Goal: Task Accomplishment & Management: Use online tool/utility

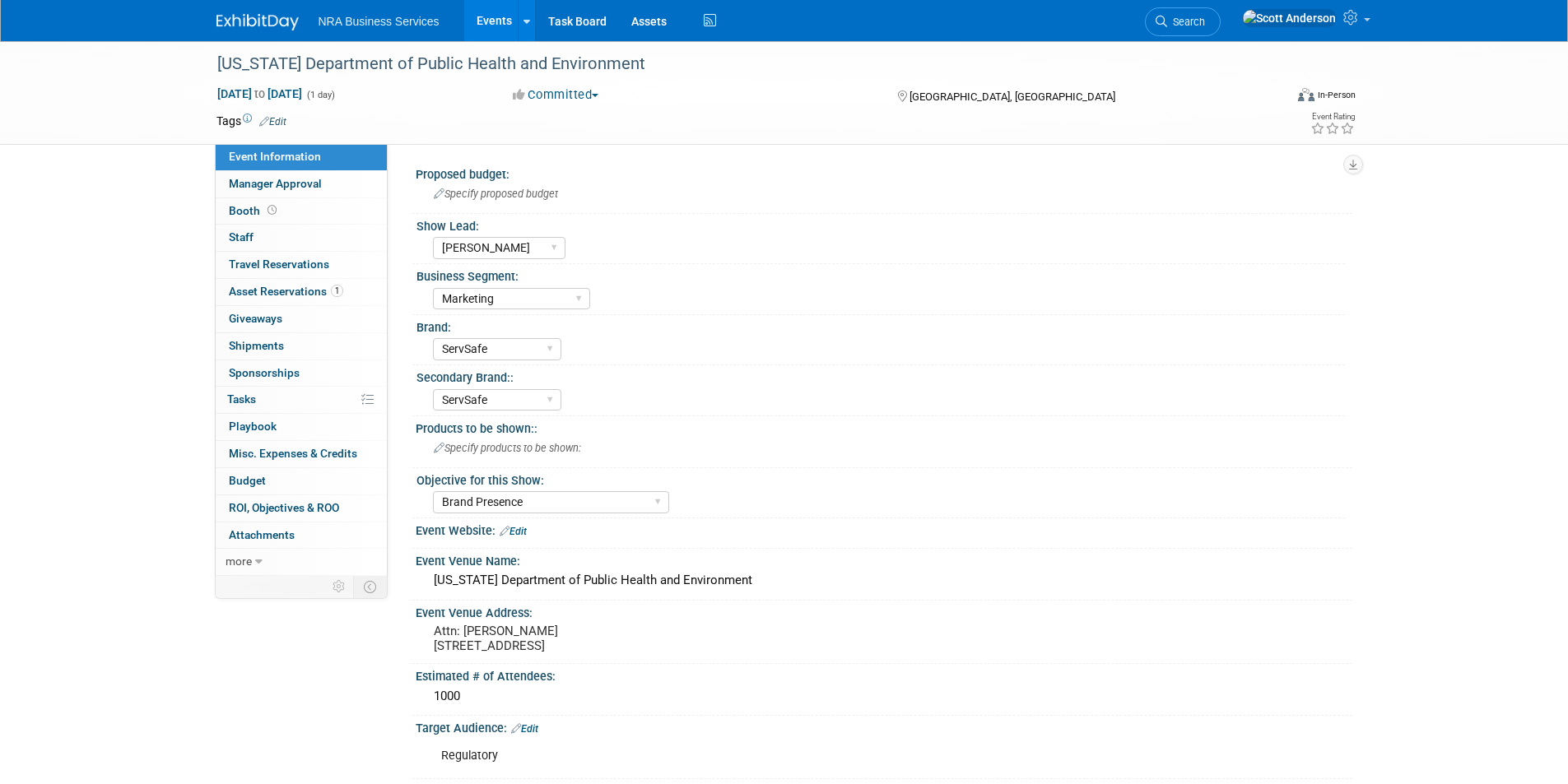
select select "[PERSON_NAME]"
select select "Marketing"
select select "ServSafe"
select select "Brand Presence"
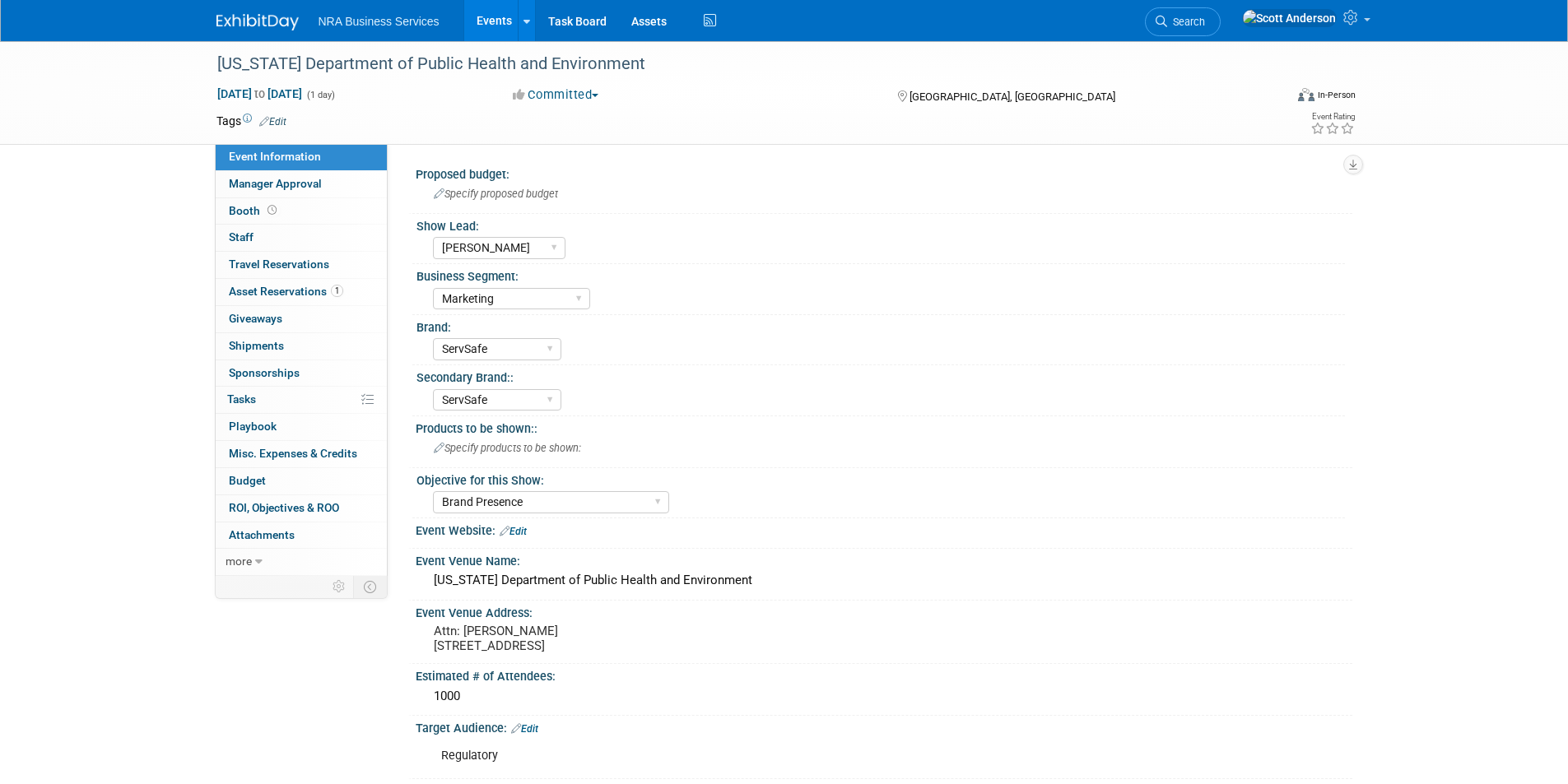
click at [243, 23] on img at bounding box center [258, 22] width 82 height 16
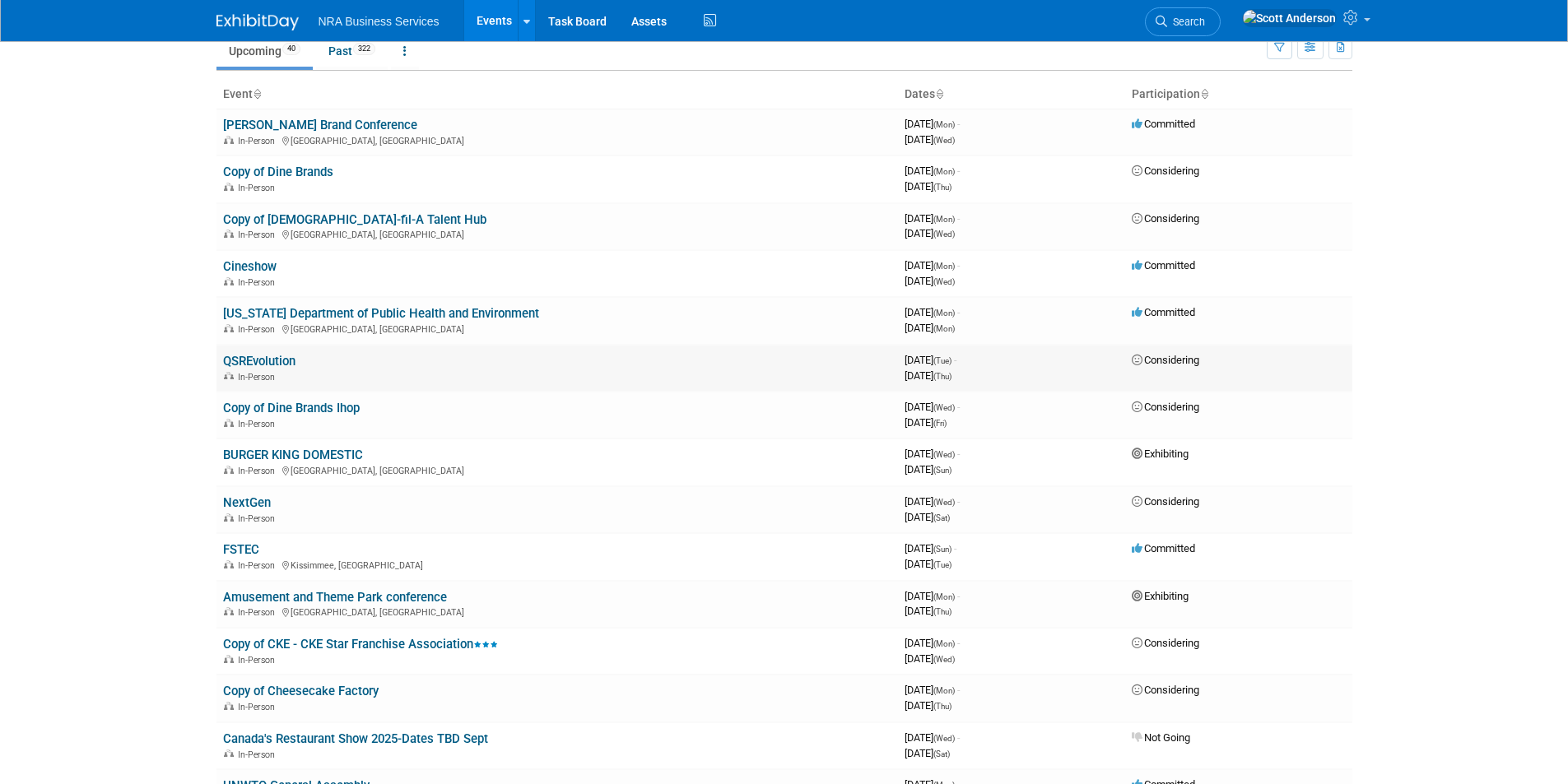
scroll to position [165, 0]
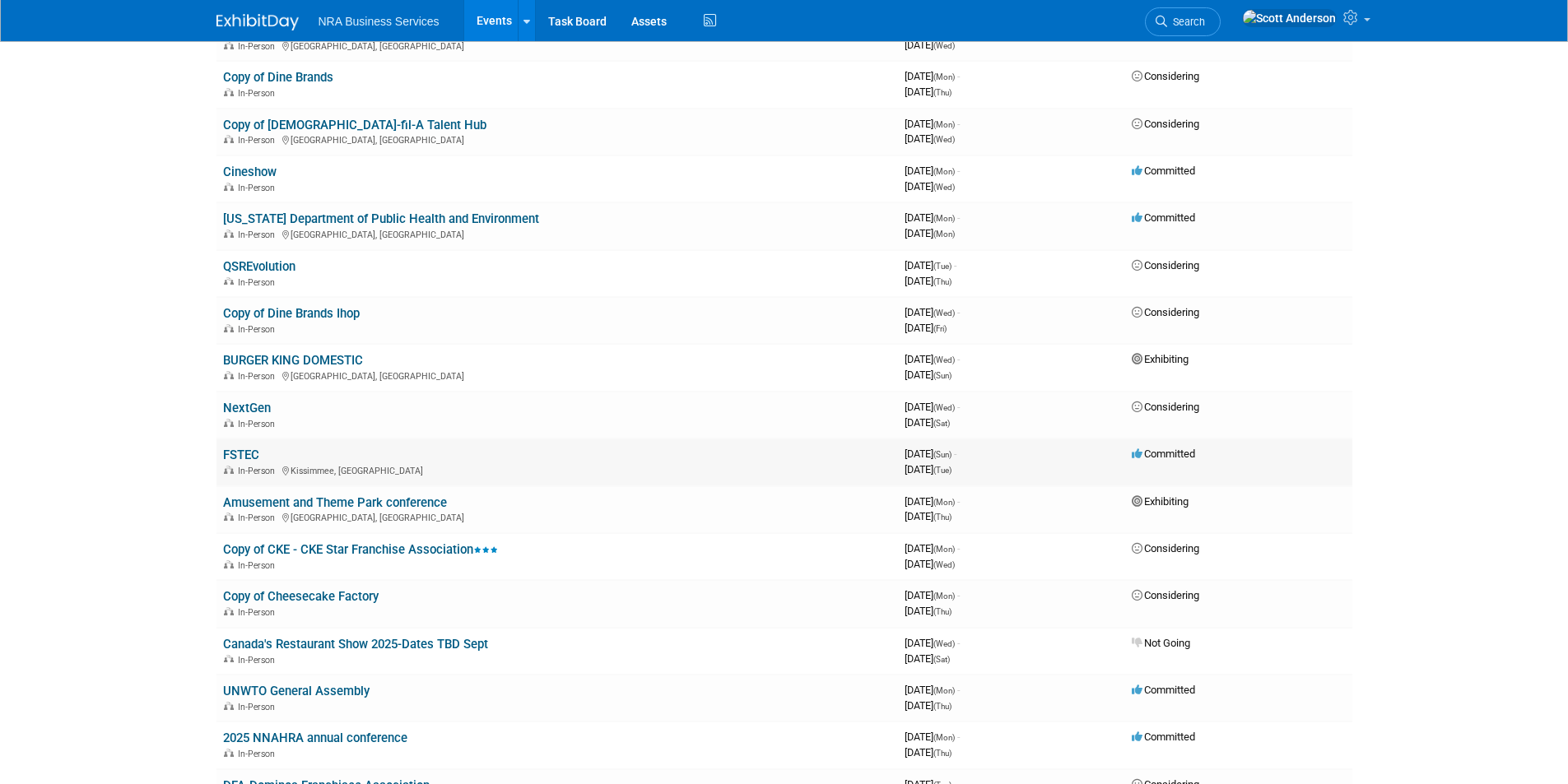
click at [247, 455] on link "FSTEC" at bounding box center [241, 455] width 36 height 15
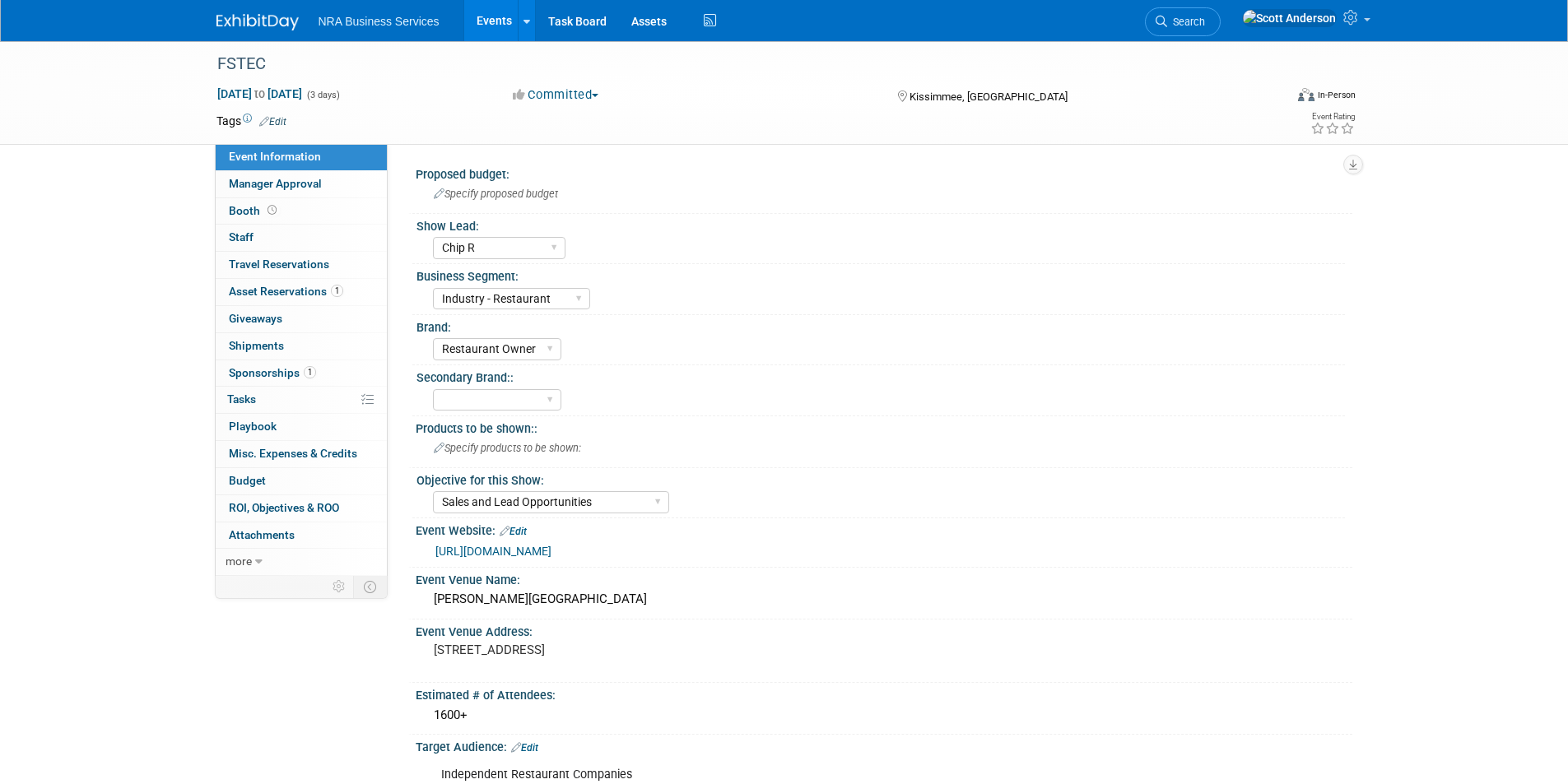
select select "Chip R"
select select "Industry - Restaurant"
select select "Restaurant Owner"
select select "Sales and Lead Opportunities"
click at [284, 293] on span "Asset Reservations 1" at bounding box center [286, 292] width 115 height 13
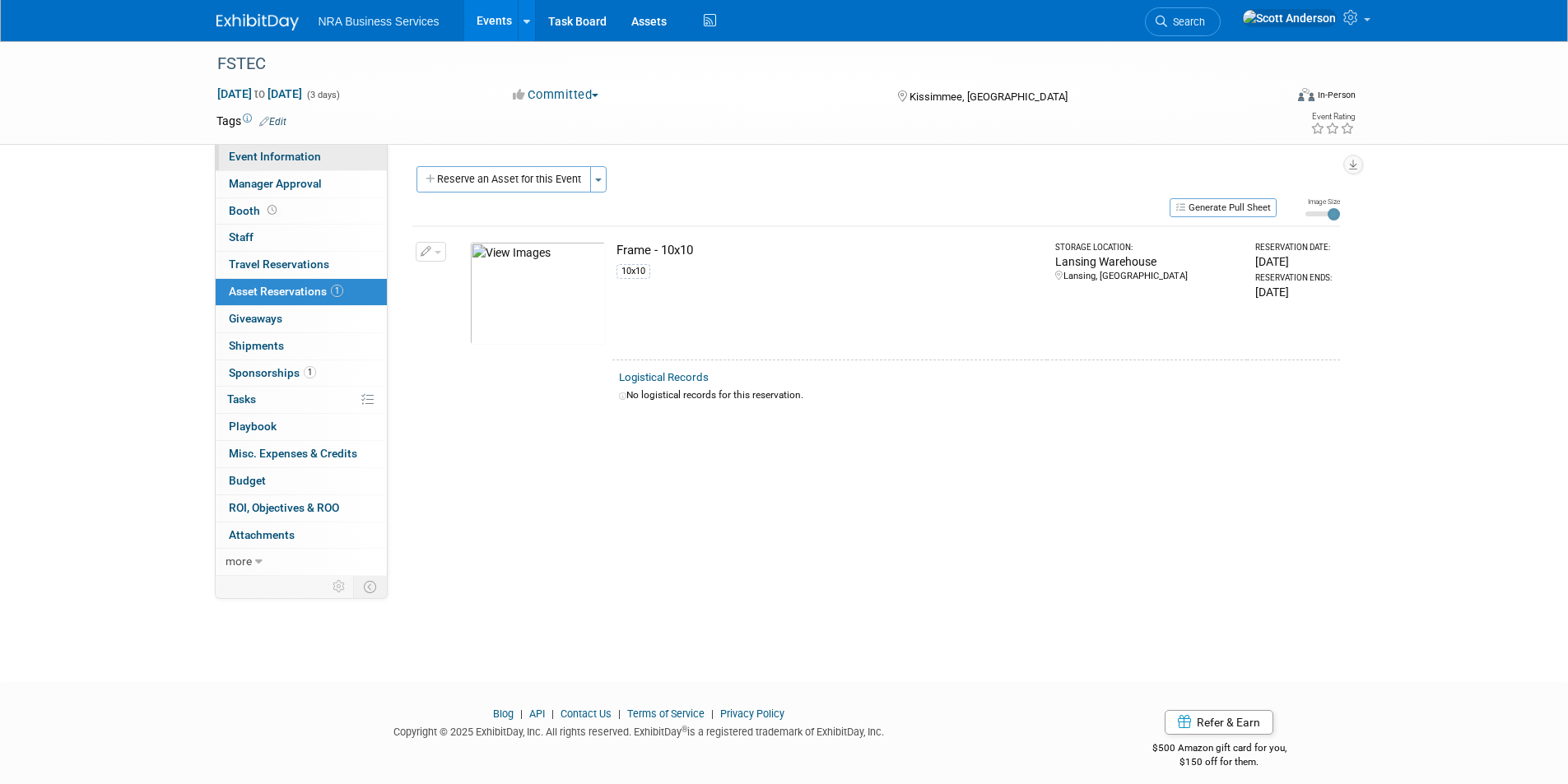
click at [295, 155] on span "Event Information" at bounding box center [275, 156] width 92 height 13
select select "Chip R"
select select "Industry - Restaurant"
select select "Restaurant Owner"
select select "Sales and Lead Opportunities"
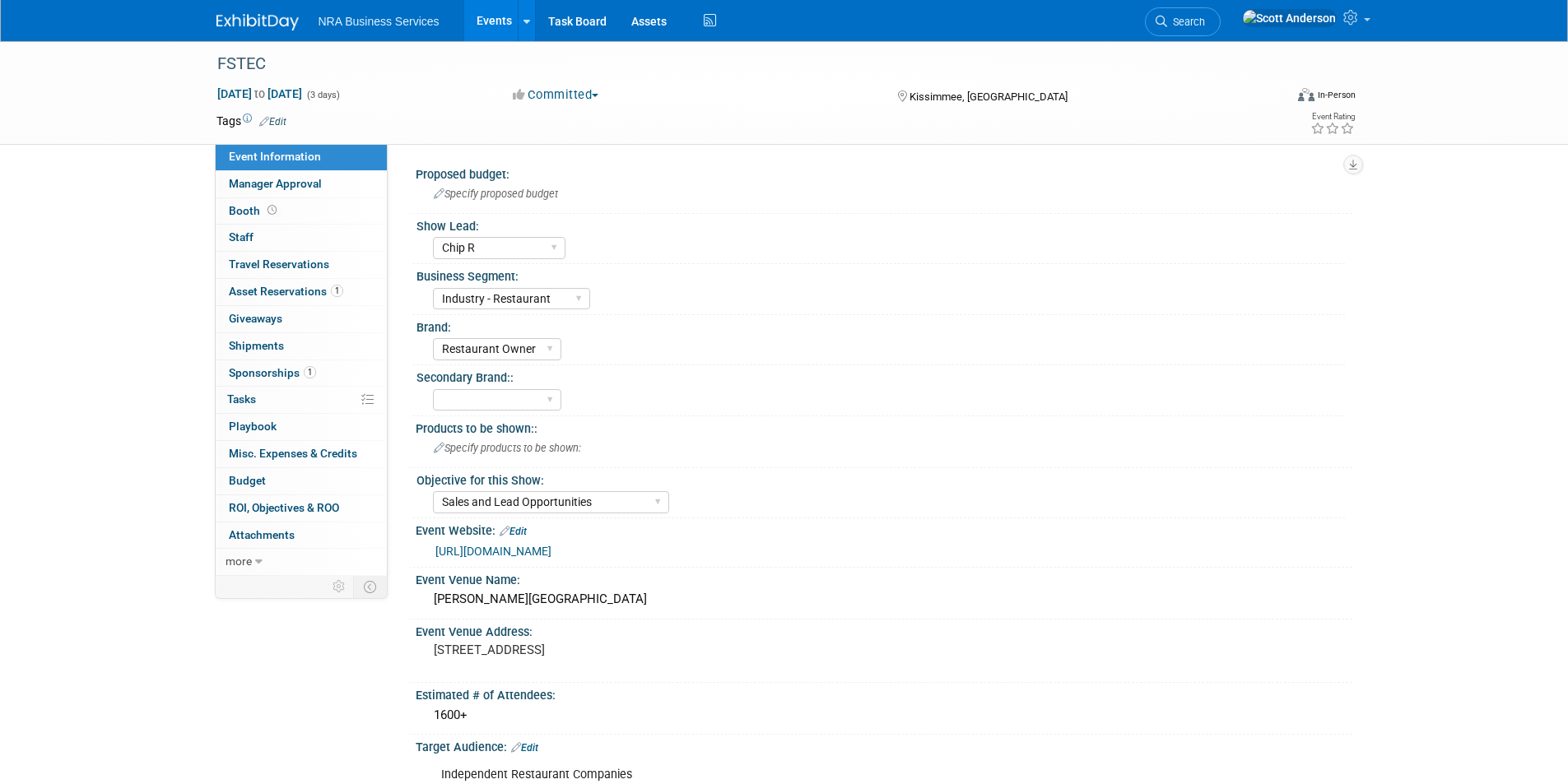
click at [489, 18] on link "Events" at bounding box center [494, 21] width 60 height 41
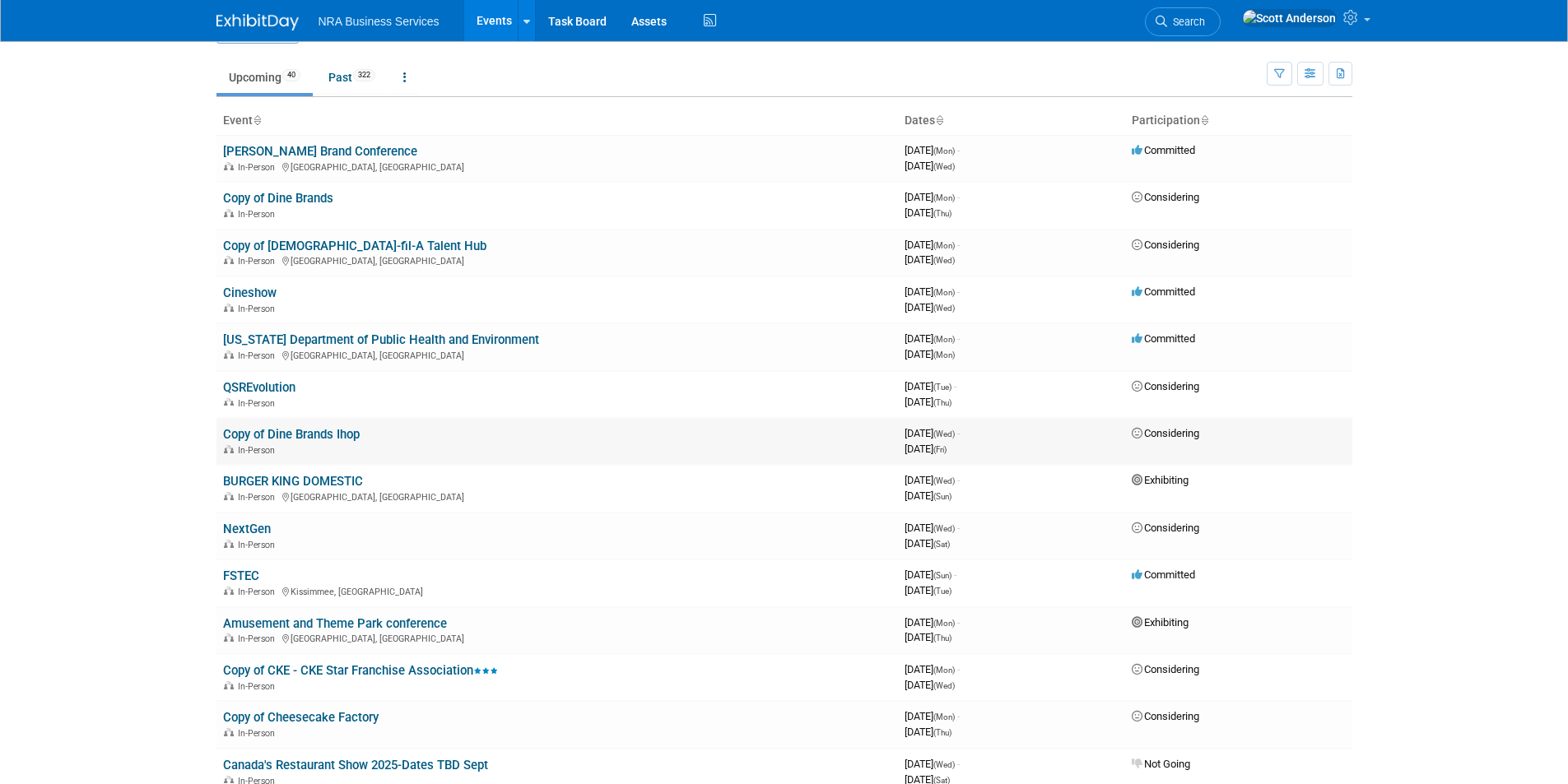
scroll to position [82, 0]
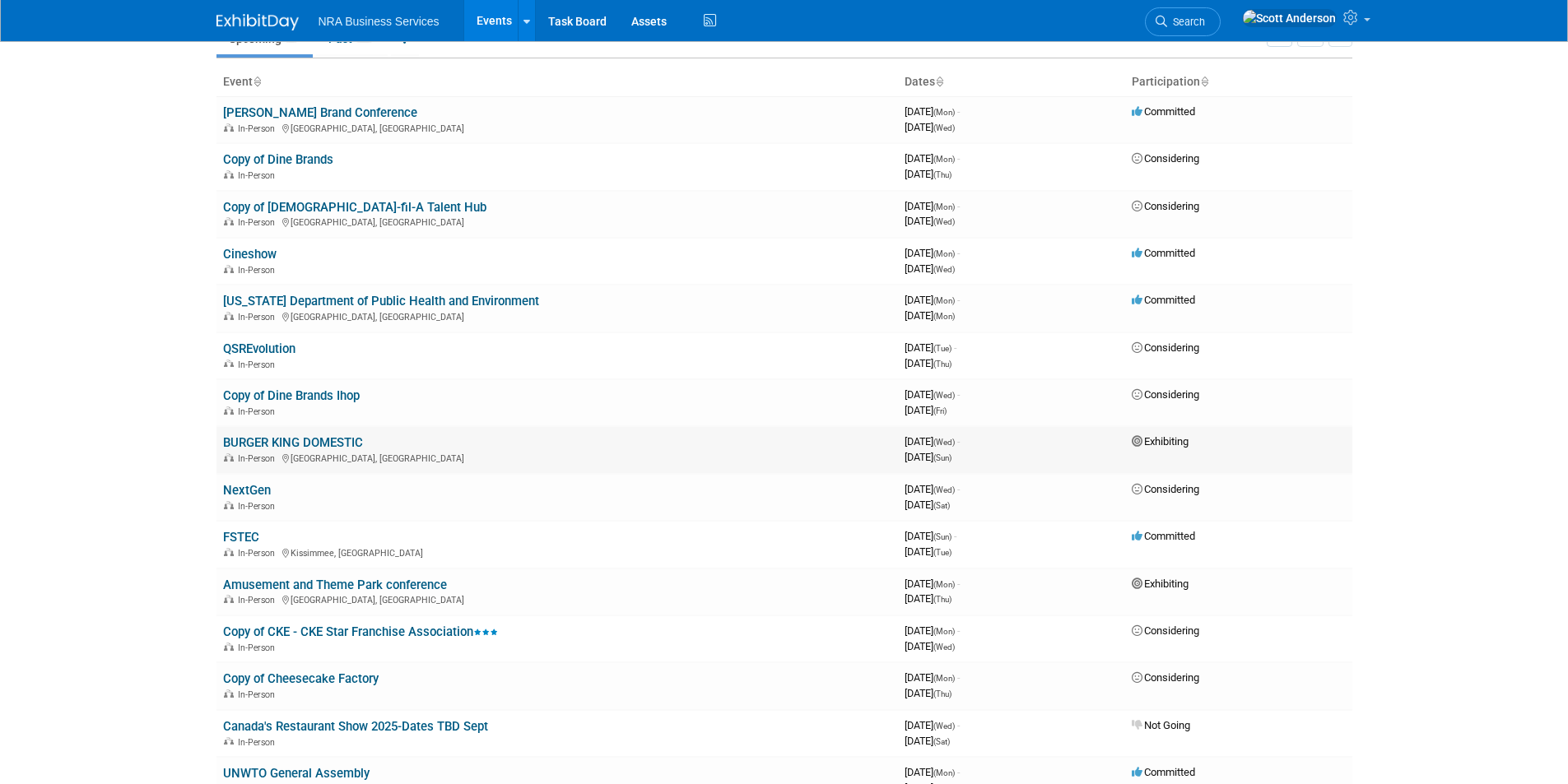
click at [340, 442] on link "BURGER KING DOMESTIC" at bounding box center [293, 442] width 140 height 15
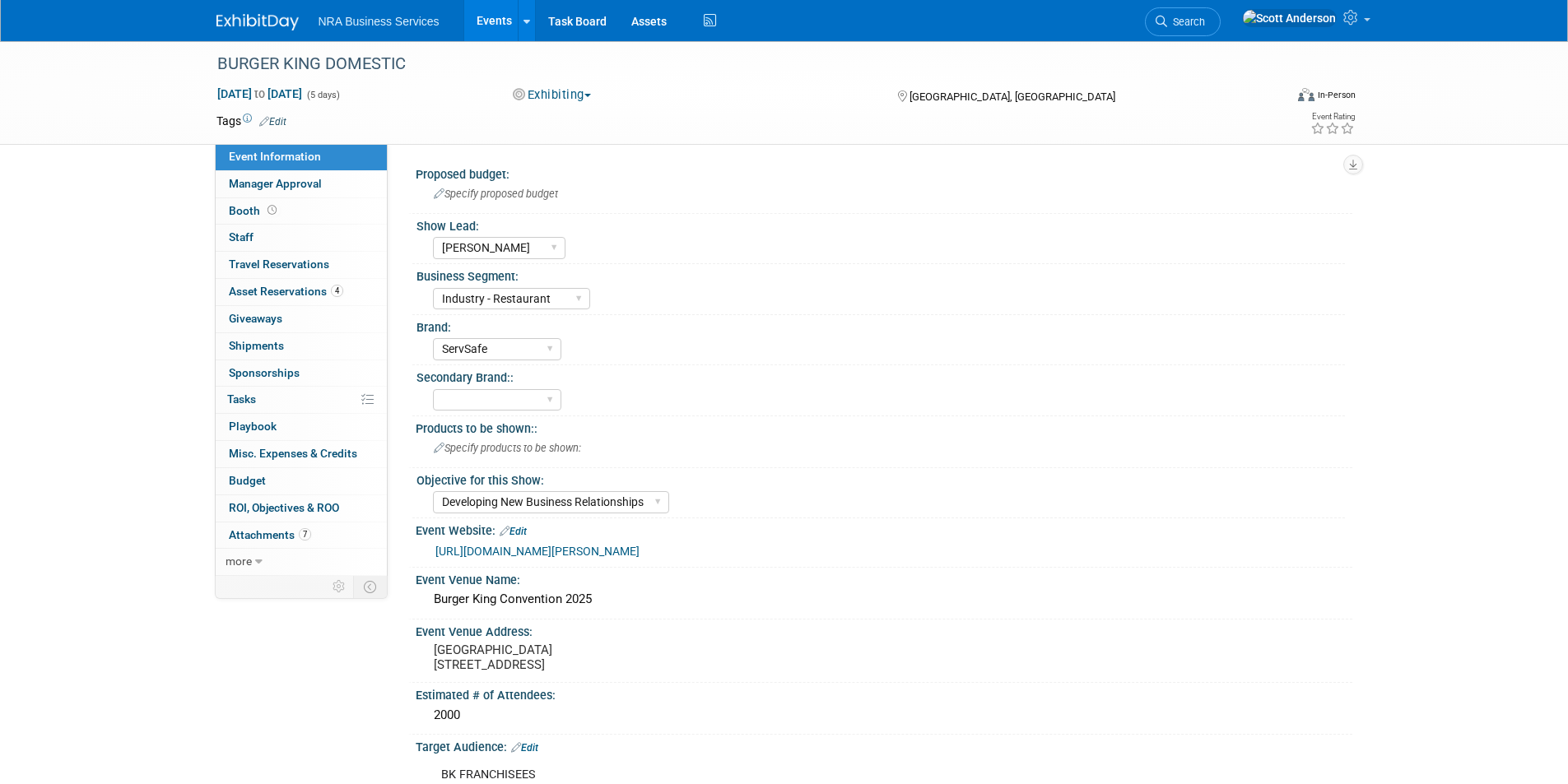
select select "[PERSON_NAME]"
select select "Industry - Restaurant"
select select "ServSafe"
select select "Developing New Business Relationships"
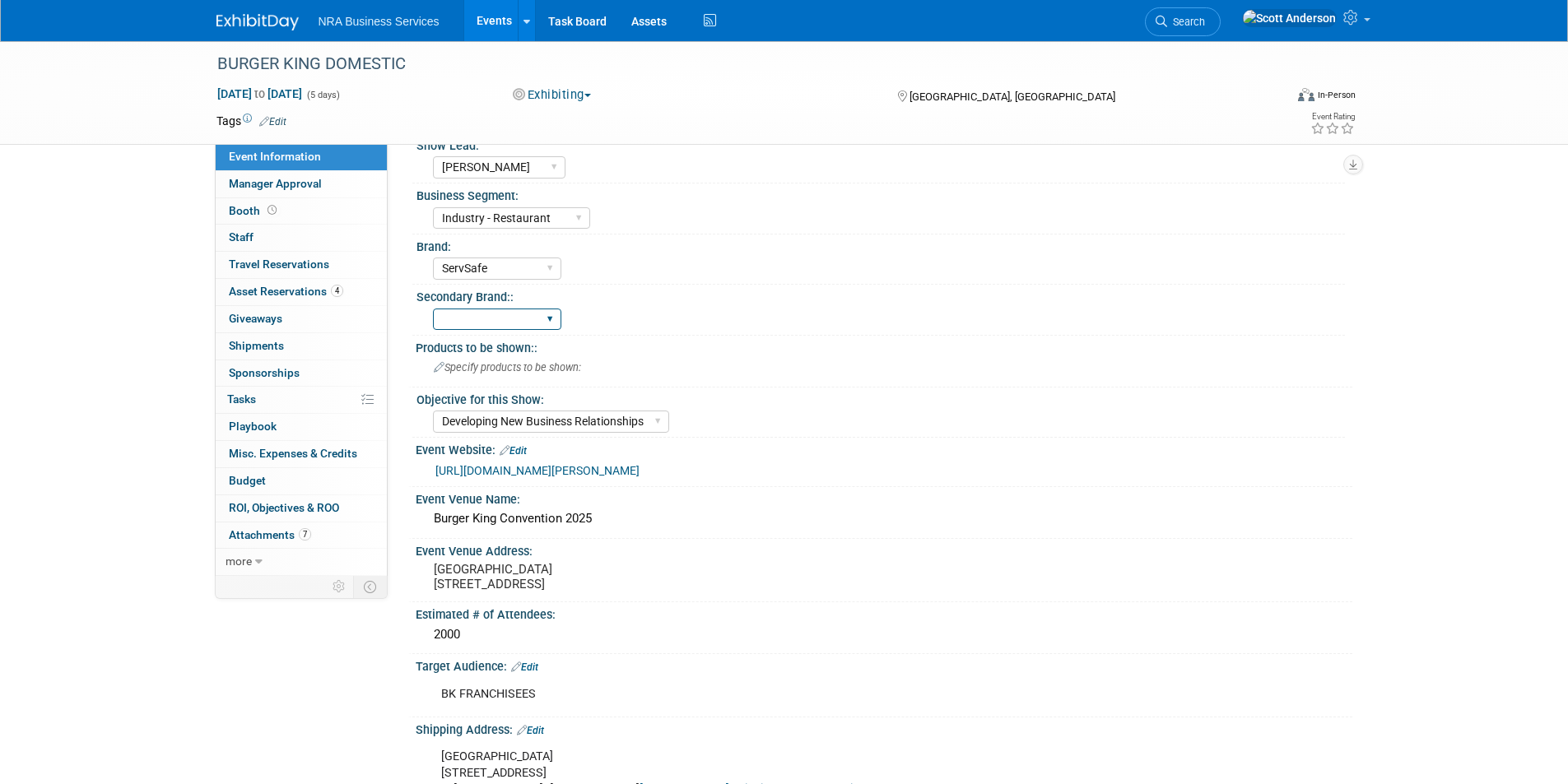
scroll to position [82, 0]
click at [297, 292] on span "Asset Reservations 4" at bounding box center [286, 292] width 115 height 13
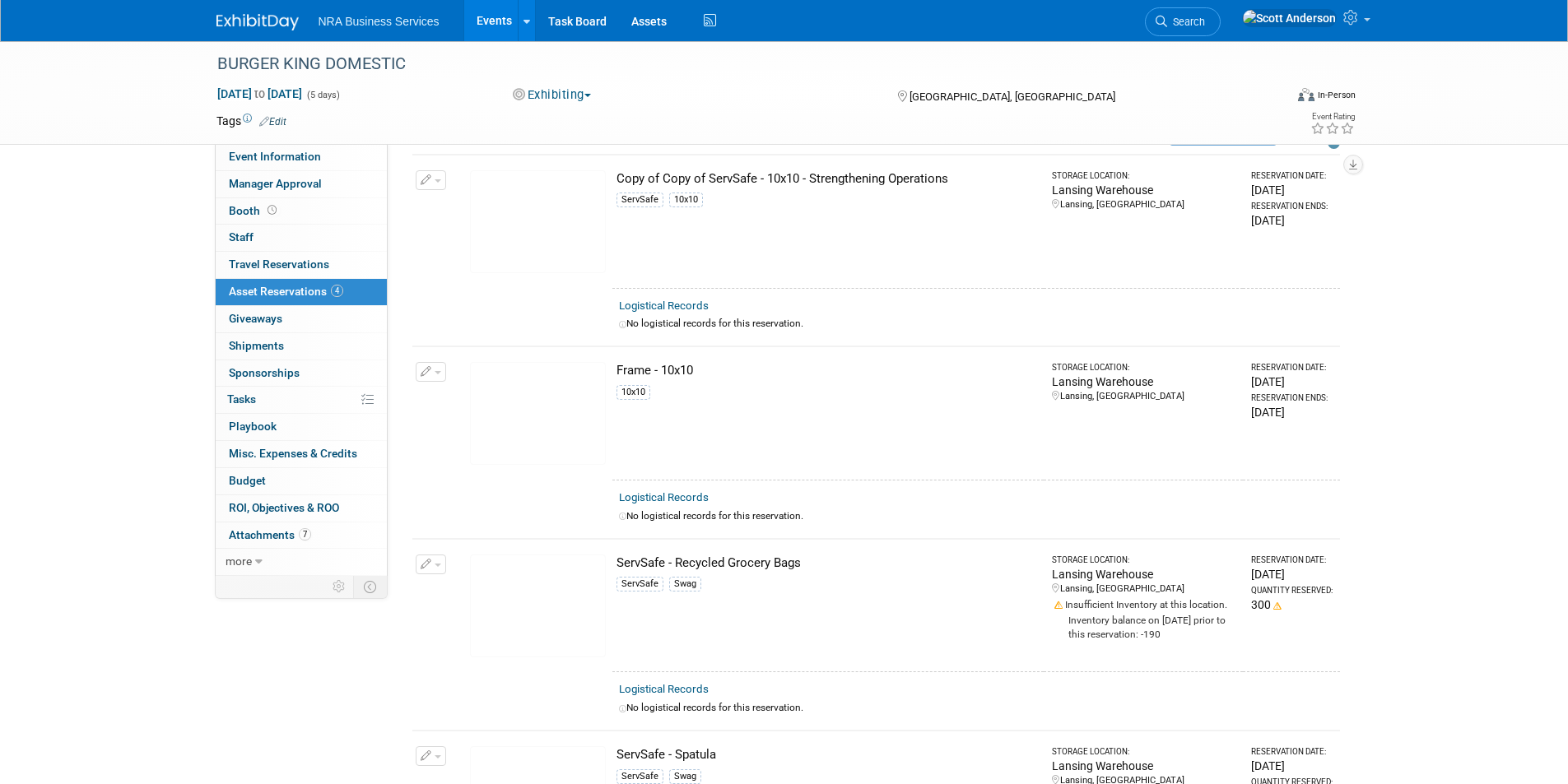
scroll to position [0, 0]
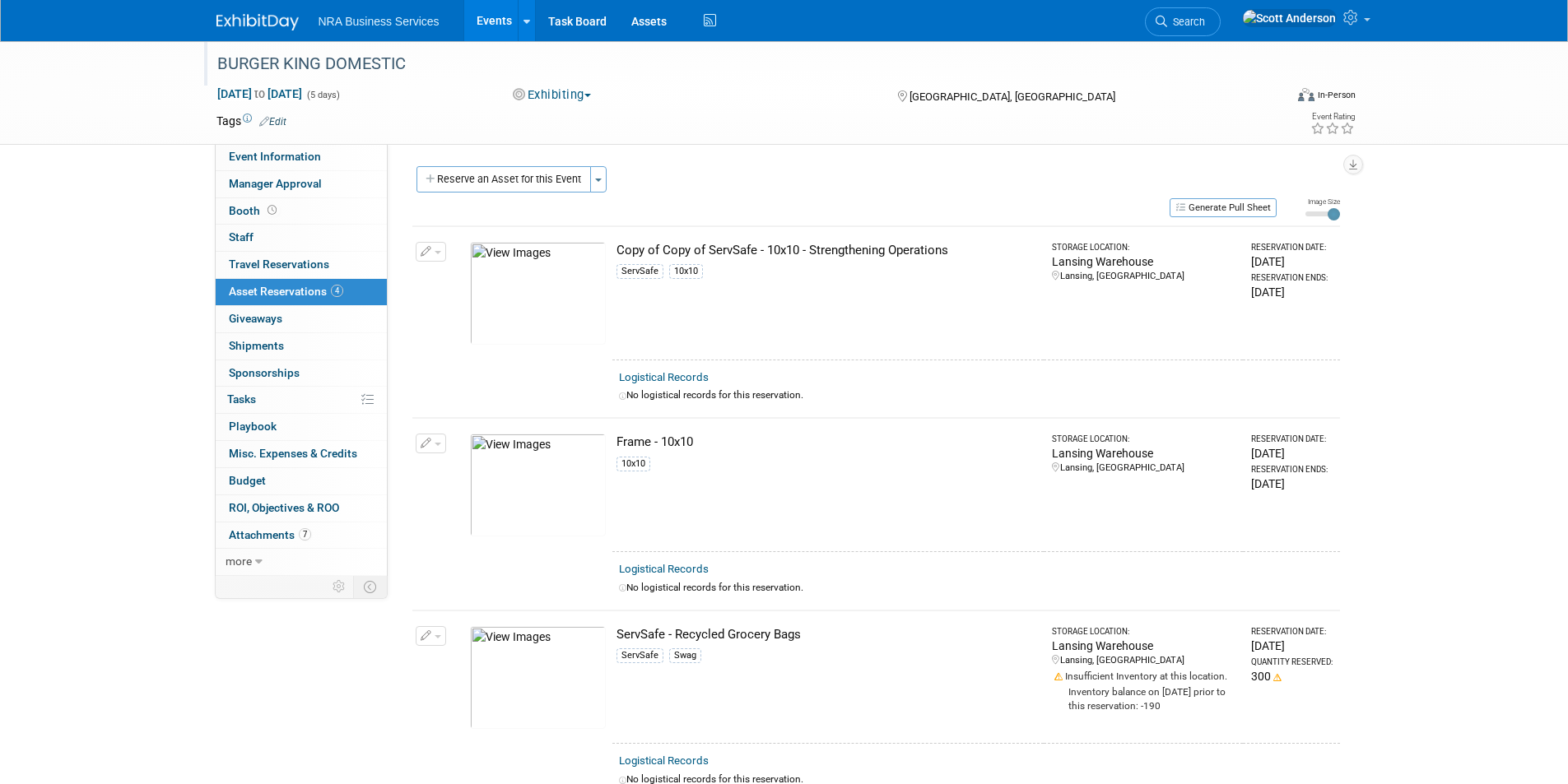
click at [472, 63] on div "BURGER KING DOMESTIC" at bounding box center [736, 64] width 1048 height 30
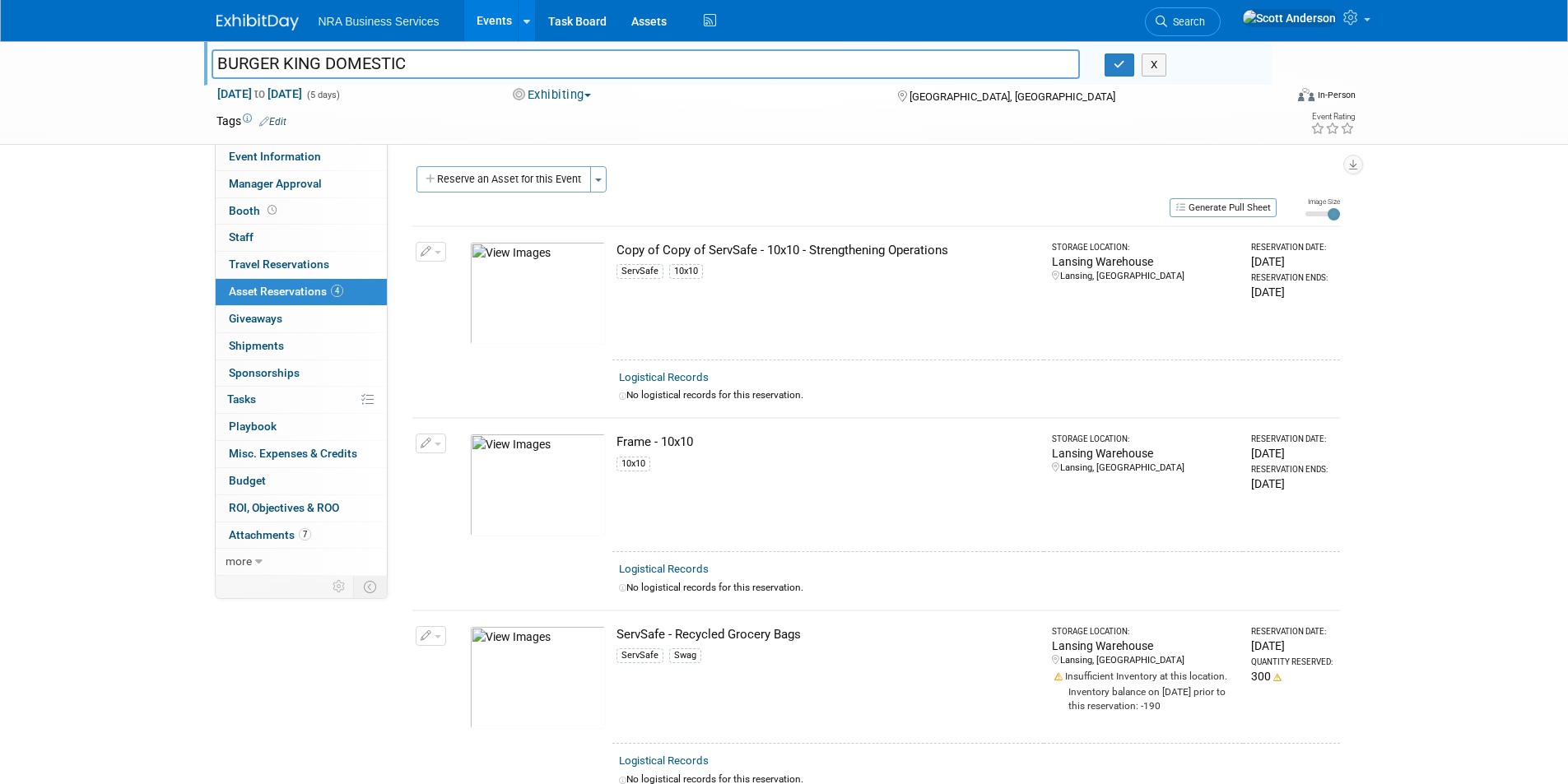
drag, startPoint x: 456, startPoint y: 58, endPoint x: 203, endPoint y: 63, distance: 253.0
click at [203, 63] on div "BURGER KING DOMESTIC" at bounding box center [646, 66] width 894 height 25
click at [1119, 64] on icon "button" at bounding box center [1120, 64] width 12 height 11
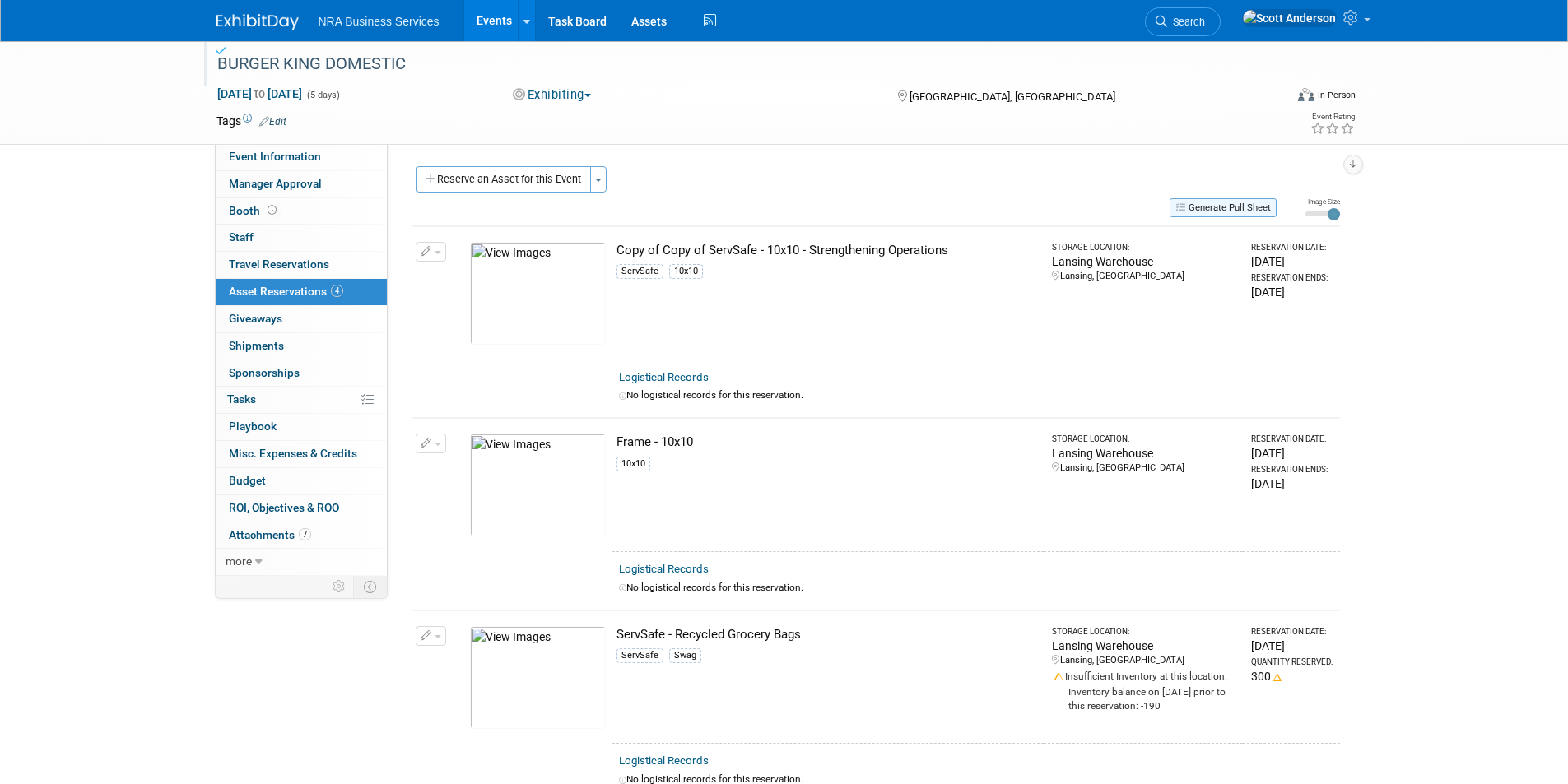
click at [1205, 208] on button "Generate Pull Sheet" at bounding box center [1224, 208] width 107 height 19
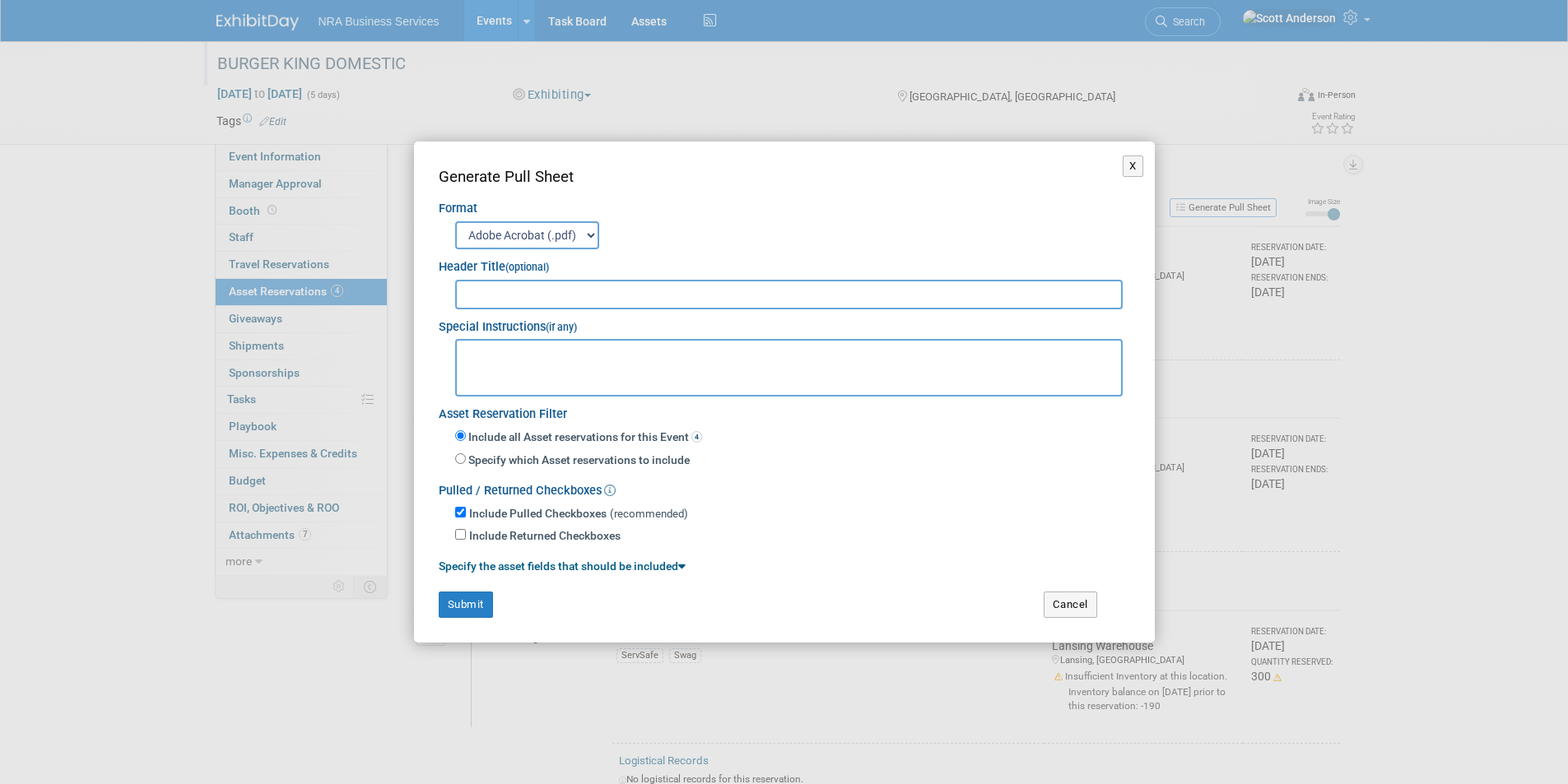
click at [534, 289] on input "text" at bounding box center [789, 295] width 668 height 30
paste input "BURGER KING DOMESTIC"
type input "BURGER KING DOMESTIC"
click at [473, 601] on button "Submit" at bounding box center [466, 604] width 54 height 26
